Goal: Task Accomplishment & Management: Use online tool/utility

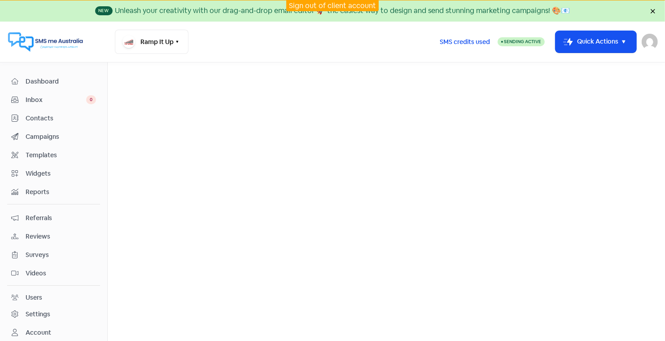
click at [32, 80] on span "Dashboard" at bounding box center [61, 81] width 70 height 9
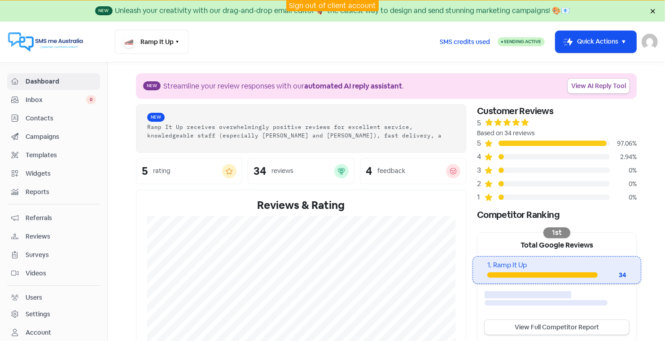
click at [42, 233] on span "Reviews" at bounding box center [61, 236] width 70 height 9
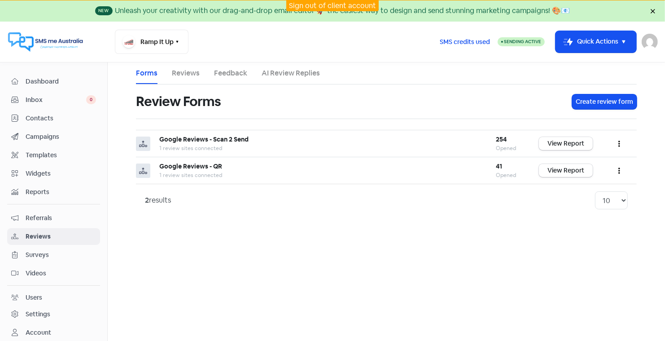
click at [290, 70] on link "AI Review Replies" at bounding box center [291, 73] width 58 height 11
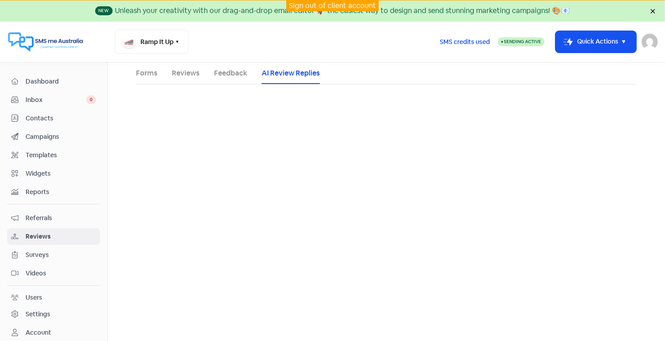
select select "30"
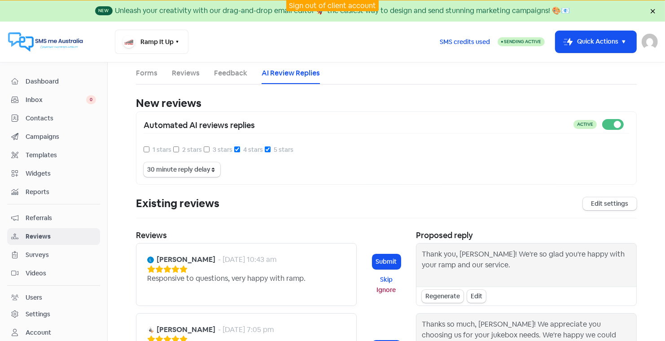
click at [177, 72] on link "Reviews" at bounding box center [186, 73] width 28 height 11
